Goal: Task Accomplishment & Management: Use online tool/utility

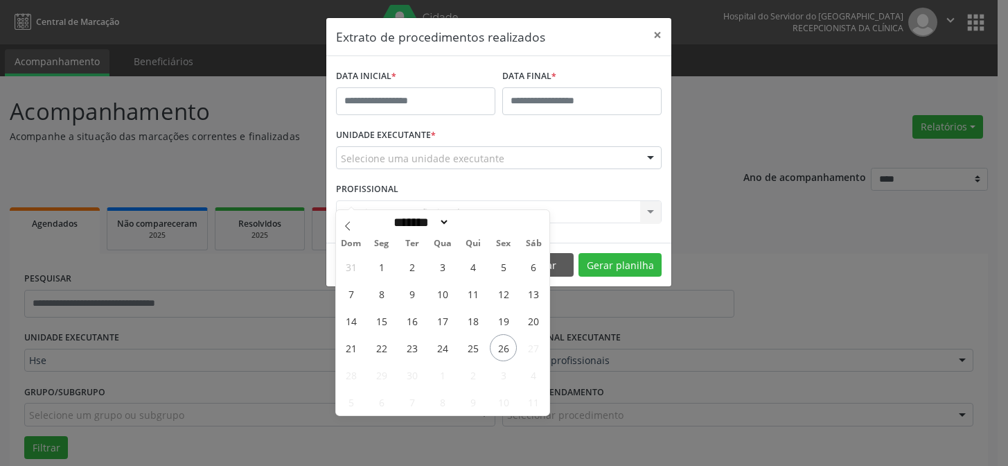
select select "*"
click at [442, 91] on input "text" at bounding box center [415, 101] width 159 height 28
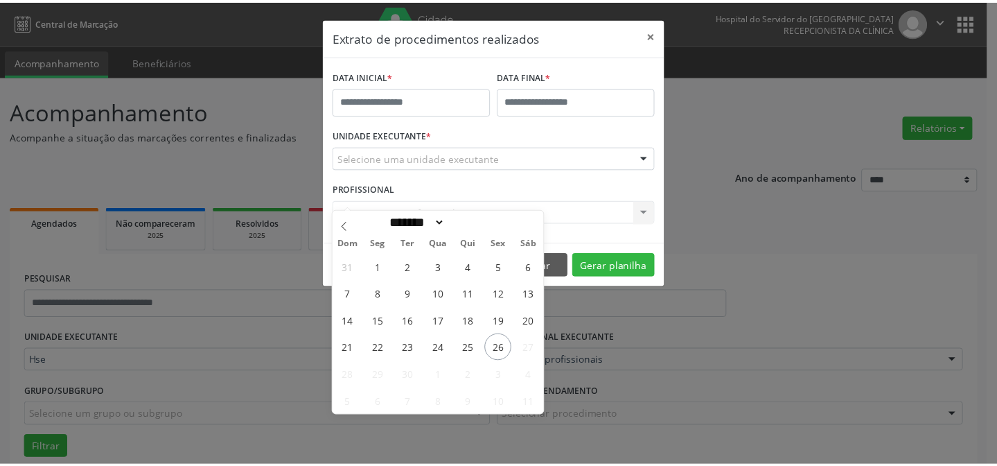
scroll to position [94, 0]
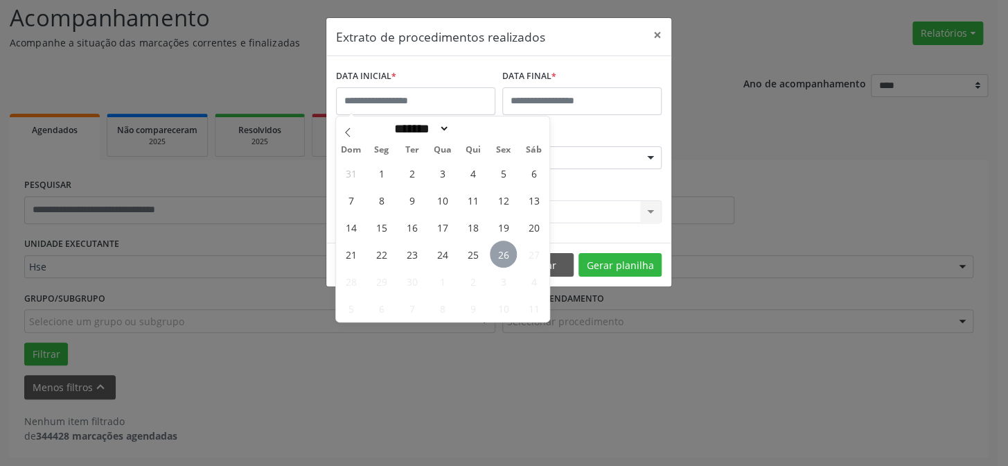
click at [510, 260] on span "26" at bounding box center [503, 254] width 27 height 27
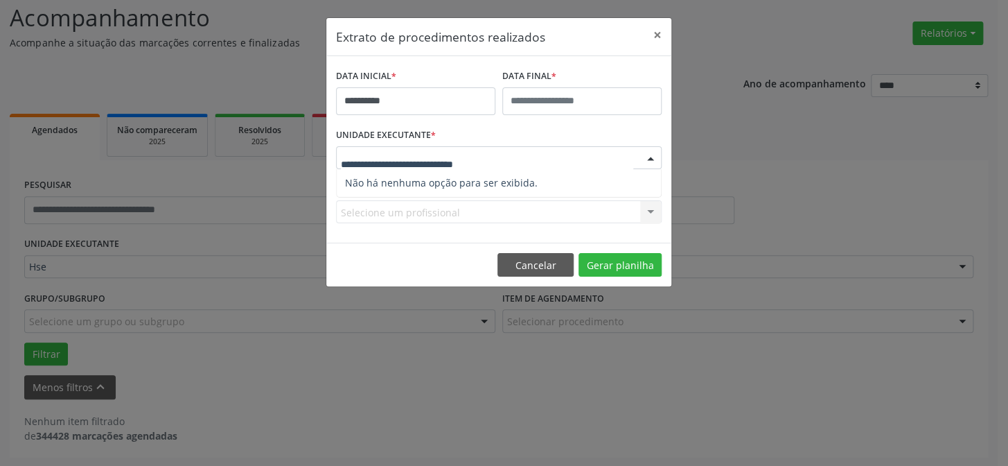
type input "*"
click at [611, 270] on button "Gerar planilha" at bounding box center [620, 265] width 83 height 24
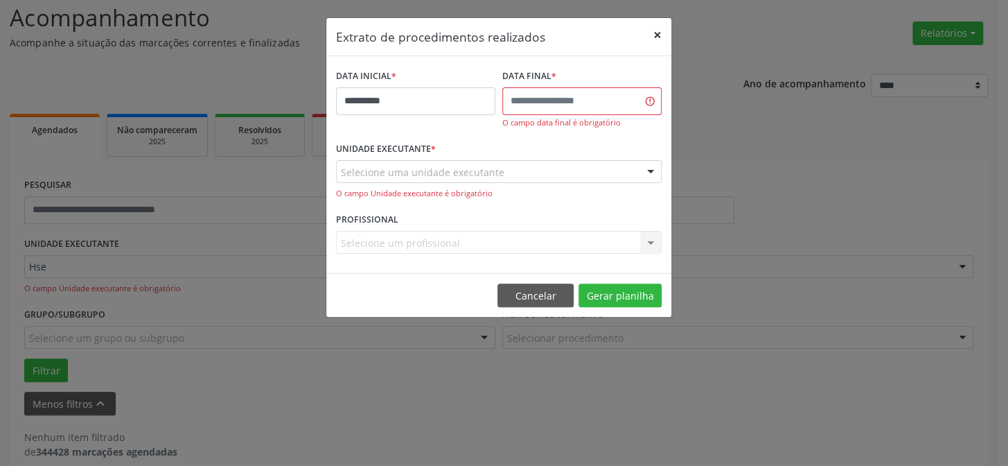
click at [656, 33] on button "×" at bounding box center [658, 35] width 28 height 34
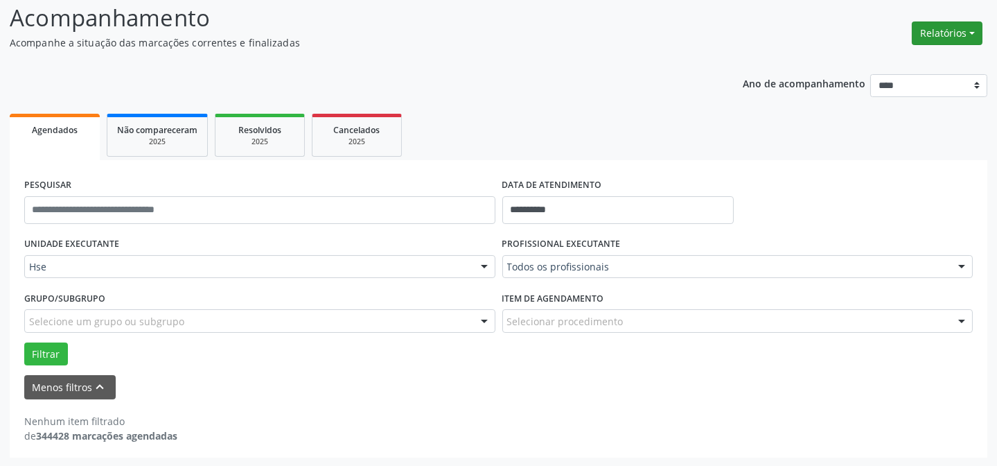
click at [964, 31] on button "Relatórios" at bounding box center [947, 33] width 71 height 24
click at [940, 66] on link "Agendamentos" at bounding box center [908, 62] width 149 height 19
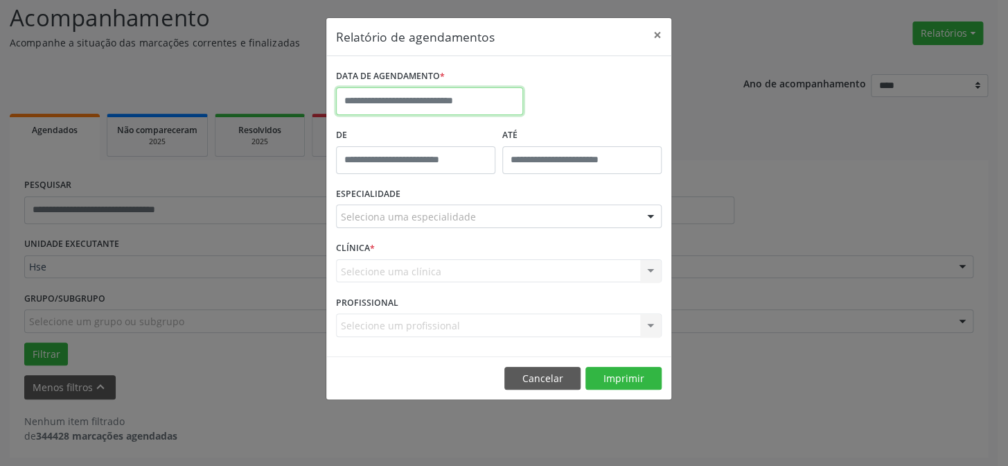
click at [368, 100] on input "text" at bounding box center [429, 101] width 187 height 28
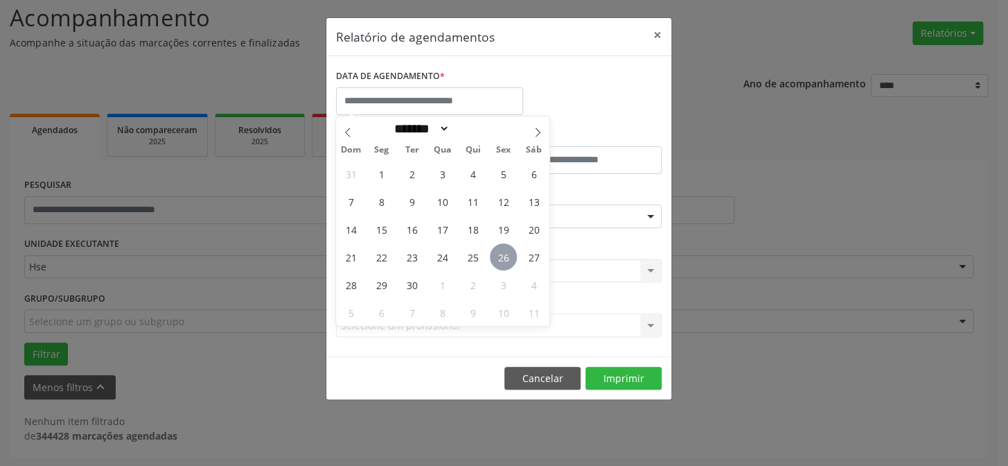
click at [500, 256] on span "26" at bounding box center [503, 256] width 27 height 27
type input "**********"
click at [500, 256] on span "26" at bounding box center [503, 256] width 27 height 27
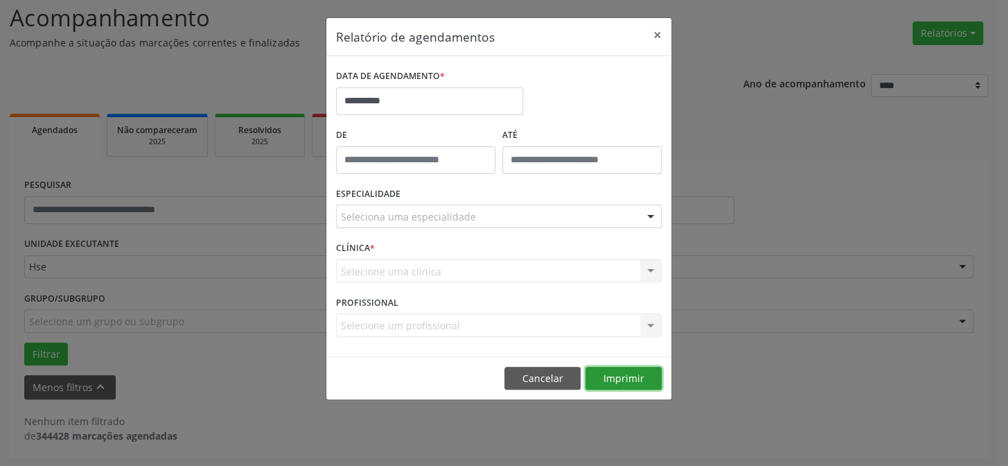
click at [631, 378] on button "Imprimir" at bounding box center [624, 379] width 76 height 24
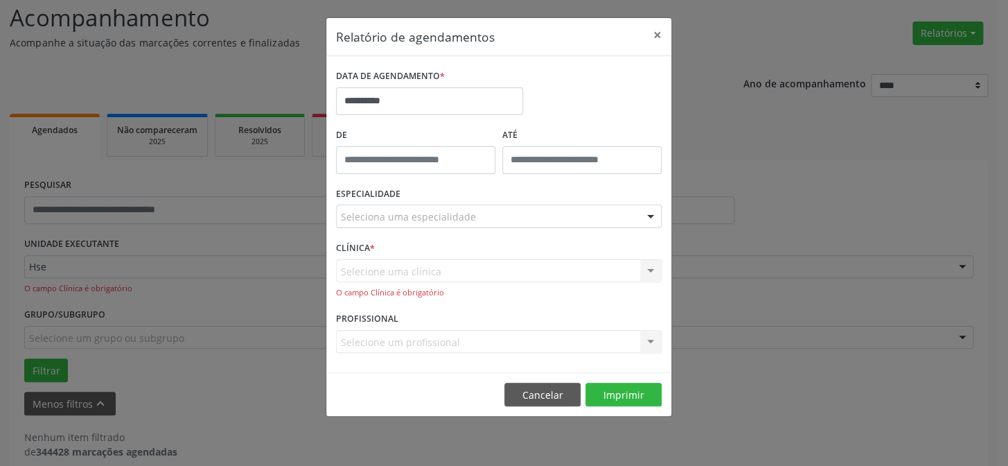
click at [410, 255] on div "CLÍNICA * Selecione uma clínica Nenhum resultado encontrado para: " " Não há ne…" at bounding box center [499, 273] width 333 height 71
click at [409, 250] on div "CLÍNICA * Selecione uma clínica Nenhum resultado encontrado para: " " Não há ne…" at bounding box center [499, 273] width 333 height 71
click at [408, 238] on div "CLÍNICA * Selecione uma clínica Nenhum resultado encontrado para: " " Não há ne…" at bounding box center [499, 273] width 333 height 71
click at [403, 204] on div at bounding box center [499, 216] width 326 height 24
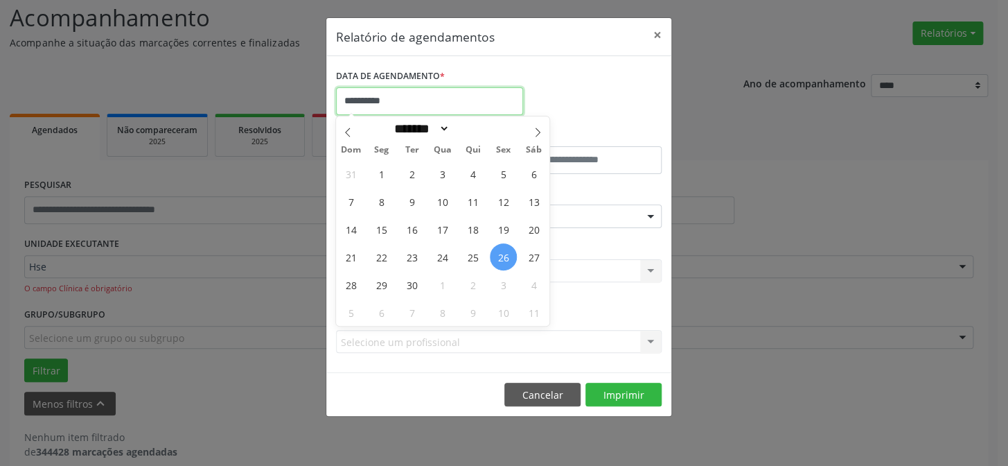
click at [406, 98] on input "**********" at bounding box center [429, 101] width 187 height 28
click at [539, 256] on span "27" at bounding box center [534, 256] width 27 height 27
type input "**********"
click at [539, 256] on span "27" at bounding box center [534, 256] width 27 height 27
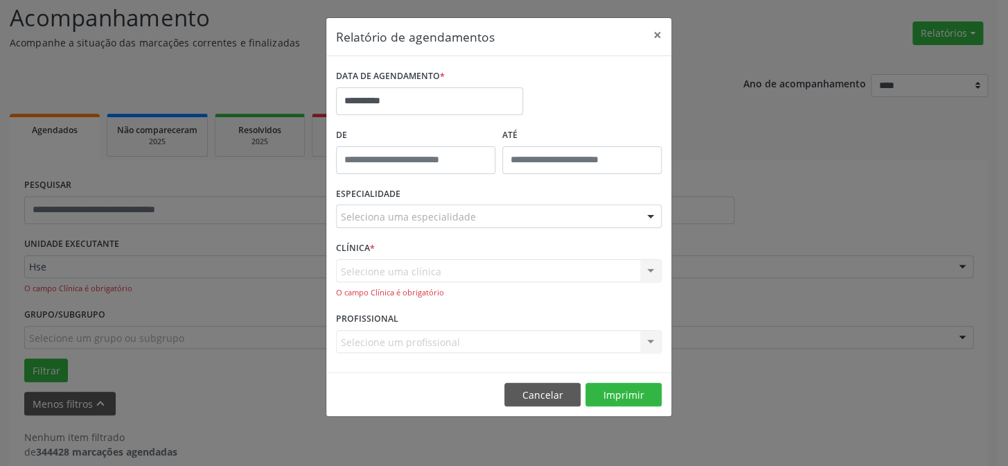
click at [539, 256] on div "CLÍNICA * Selecione uma clínica Nenhum resultado encontrado para: " " Não há ne…" at bounding box center [499, 273] width 333 height 71
click at [423, 242] on span "Não há nenhuma opção para ser exibida." at bounding box center [499, 242] width 324 height 28
click at [641, 408] on footer "Cancelar Imprimir" at bounding box center [498, 394] width 345 height 44
click at [639, 405] on footer "Cancelar Imprimir" at bounding box center [498, 394] width 345 height 44
click at [639, 395] on button "Imprimir" at bounding box center [624, 395] width 76 height 24
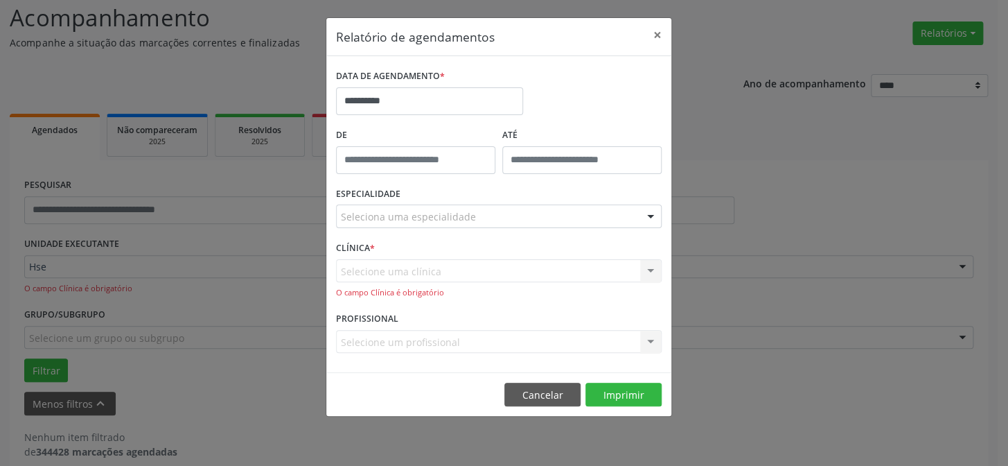
click at [630, 381] on footer "Cancelar Imprimir" at bounding box center [498, 394] width 345 height 44
click at [627, 394] on button "Imprimir" at bounding box center [624, 395] width 76 height 24
click at [464, 236] on span "Não há nenhuma opção para ser exibida." at bounding box center [499, 242] width 324 height 28
click at [540, 391] on button "Cancelar" at bounding box center [543, 395] width 76 height 24
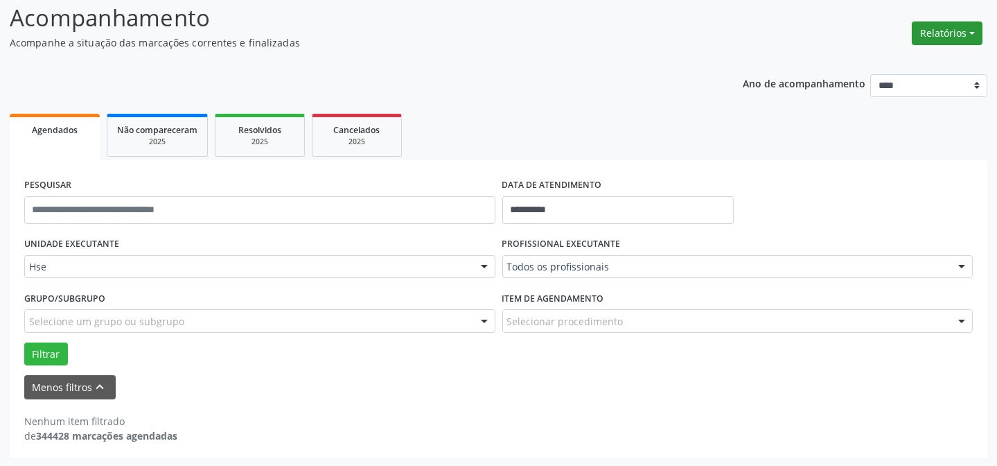
click at [947, 27] on button "Relatórios" at bounding box center [947, 33] width 71 height 24
click at [898, 55] on link "Agendamentos" at bounding box center [908, 62] width 149 height 19
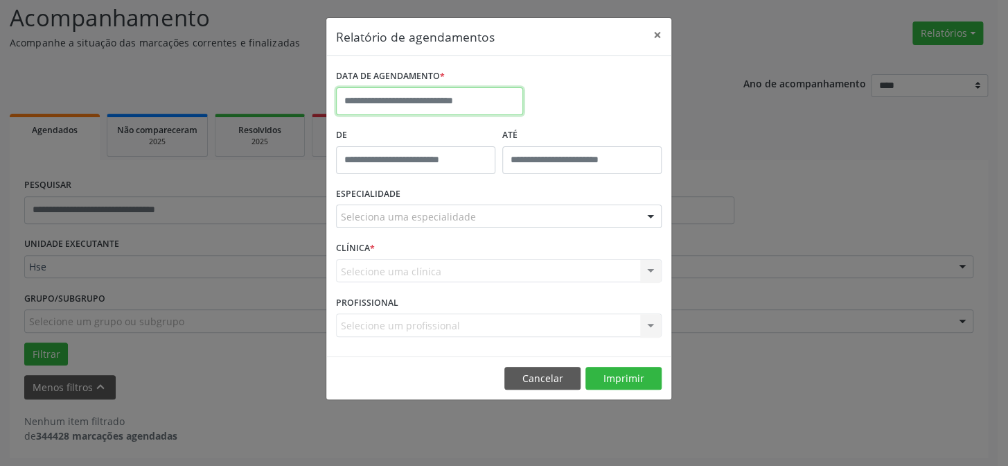
click at [497, 105] on input "text" at bounding box center [429, 101] width 187 height 28
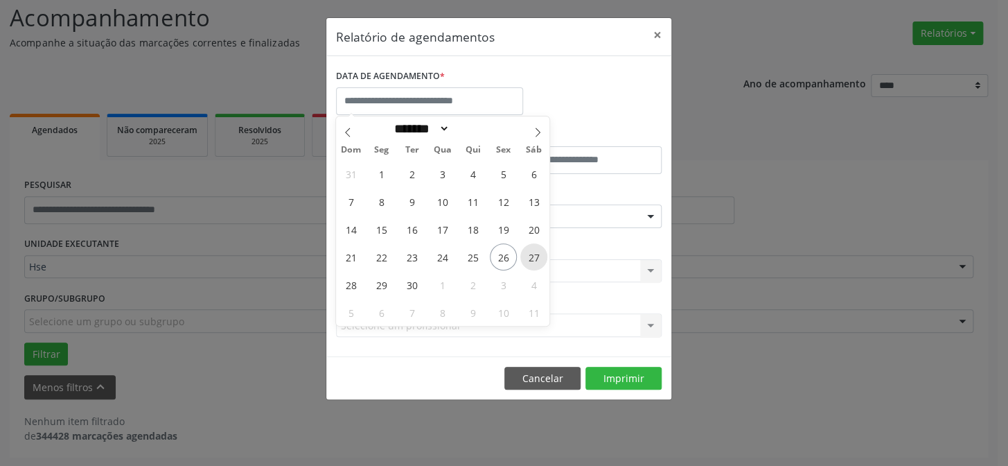
click at [536, 251] on span "27" at bounding box center [534, 256] width 27 height 27
type input "**********"
click at [536, 251] on span "27" at bounding box center [534, 256] width 27 height 27
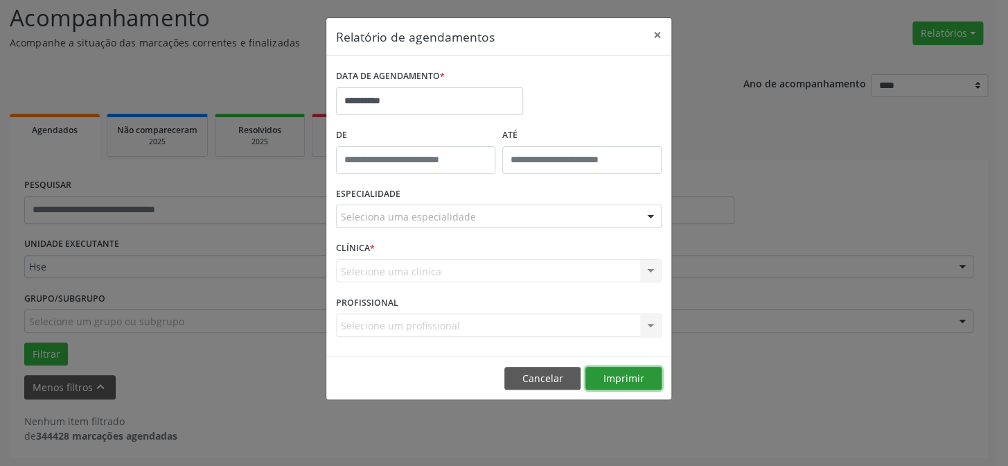
click at [626, 373] on button "Imprimir" at bounding box center [624, 379] width 76 height 24
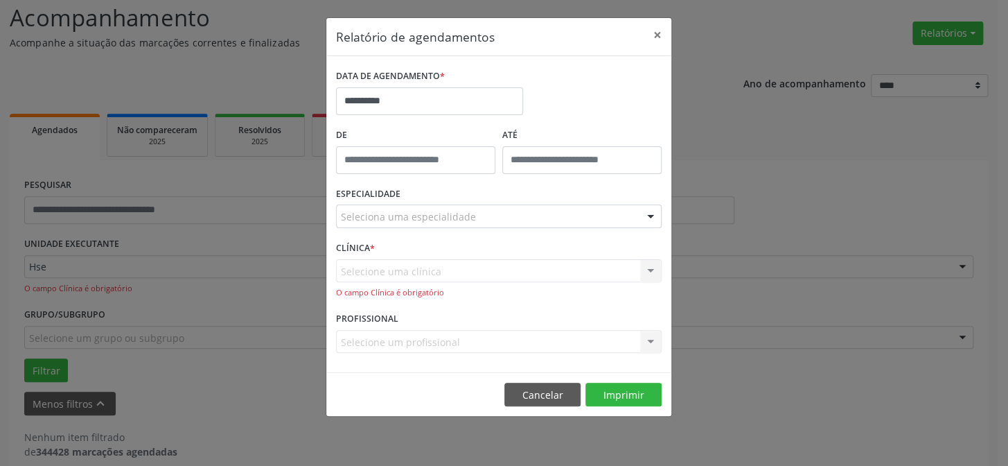
click at [459, 268] on div "Selecione uma clínica Nenhum resultado encontrado para: " " Não há nenhuma opçã…" at bounding box center [499, 279] width 326 height 40
click at [645, 266] on div "Selecione uma clínica Nenhum resultado encontrado para: " " Não há nenhuma opçã…" at bounding box center [499, 279] width 326 height 40
click at [646, 266] on div "Selecione uma clínica Nenhum resultado encontrado para: " " Não há nenhuma opçã…" at bounding box center [499, 279] width 326 height 40
click at [541, 394] on button "Cancelar" at bounding box center [543, 395] width 76 height 24
